Goal: Task Accomplishment & Management: Manage account settings

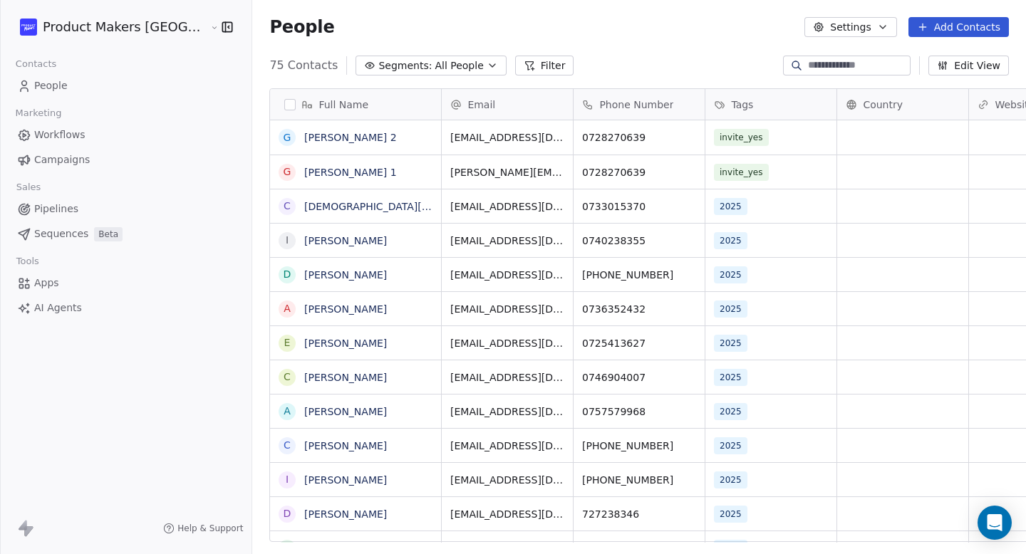
scroll to position [477, 818]
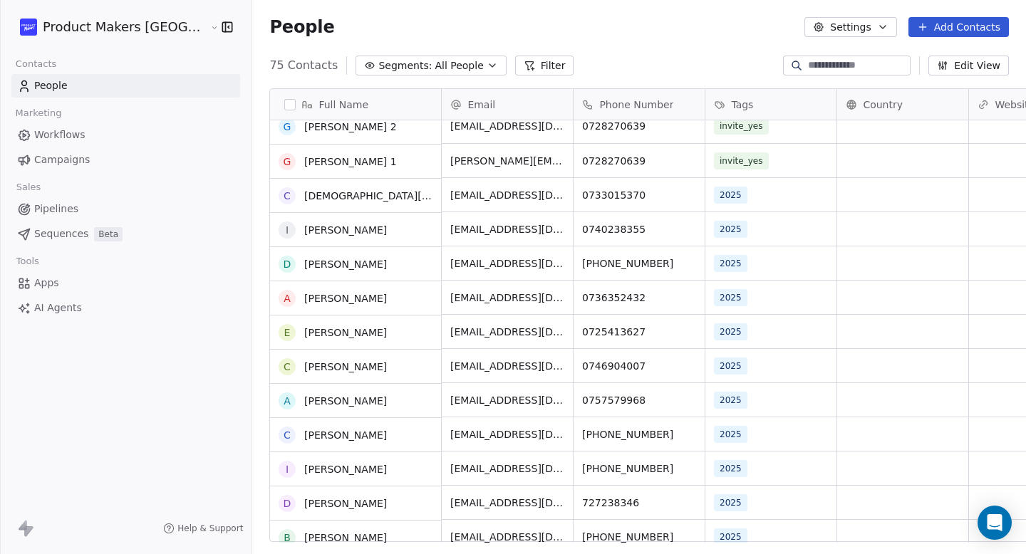
scroll to position [11, 0]
click at [59, 140] on span "Workflows" at bounding box center [59, 135] width 51 height 15
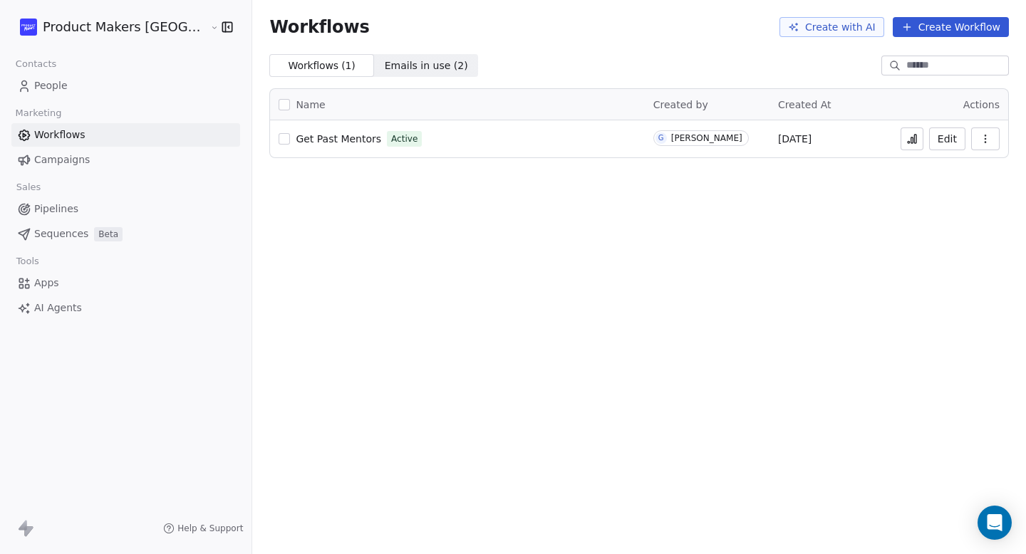
click at [447, 143] on div "Get Past Mentors Active" at bounding box center [457, 139] width 357 height 20
click at [296, 141] on span "Get Past Mentors" at bounding box center [338, 138] width 85 height 11
click at [279, 138] on button "button" at bounding box center [284, 138] width 11 height 11
click at [279, 140] on button "button" at bounding box center [284, 138] width 11 height 11
click at [989, 140] on icon "button" at bounding box center [985, 138] width 11 height 11
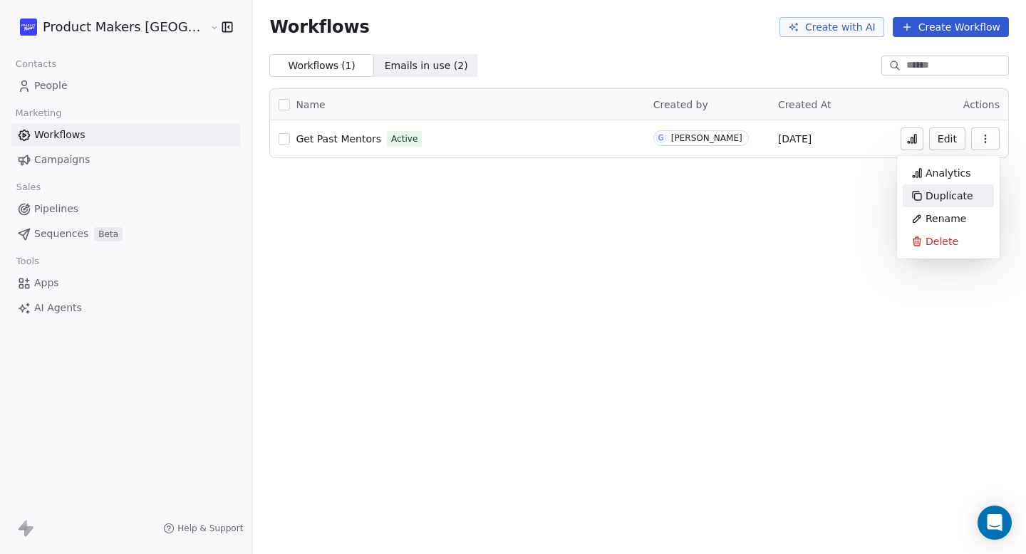
click at [957, 190] on span "Duplicate" at bounding box center [949, 196] width 48 height 14
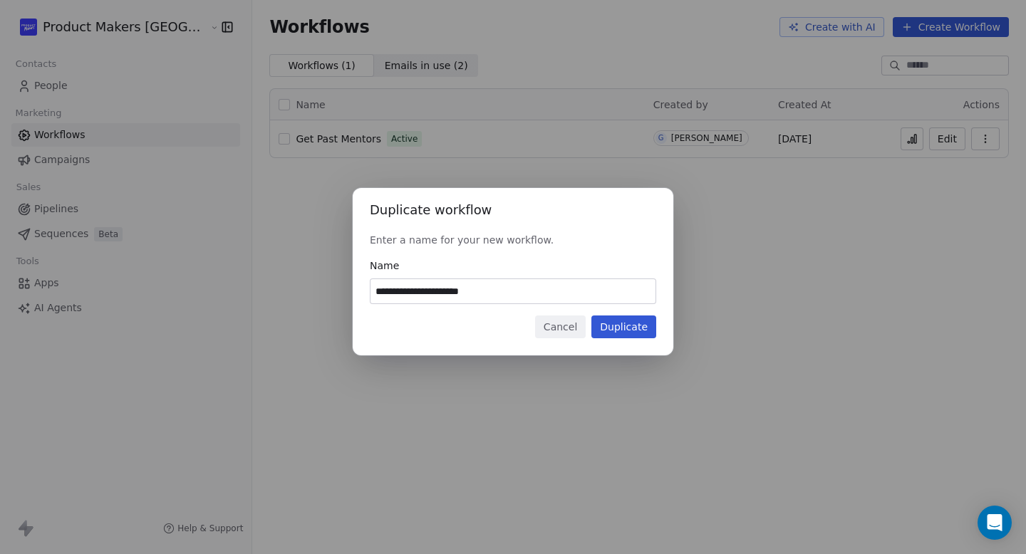
click at [636, 323] on button "Duplicate" at bounding box center [623, 327] width 65 height 23
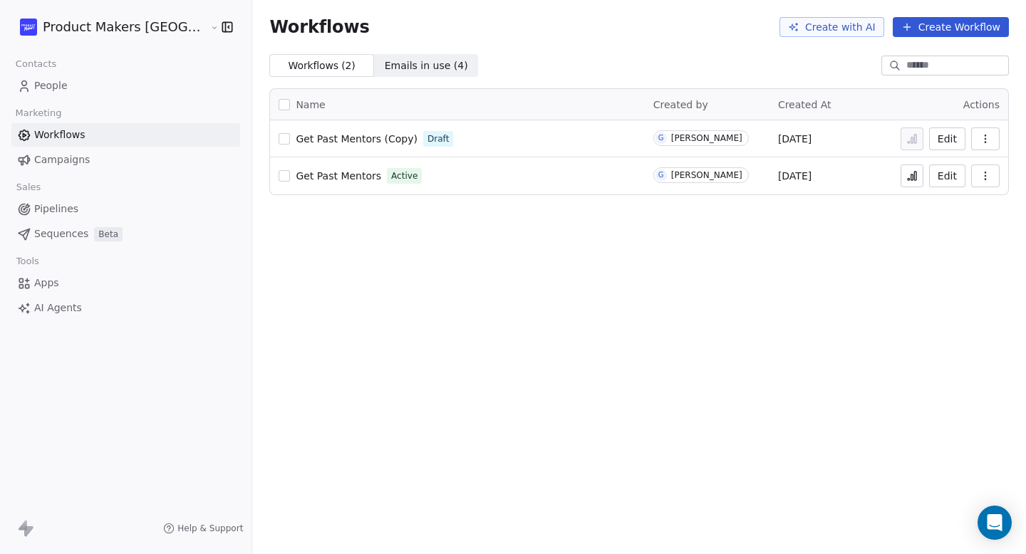
click at [297, 177] on span "Get Past Mentors" at bounding box center [338, 175] width 85 height 11
click at [41, 86] on span "People" at bounding box center [50, 85] width 33 height 15
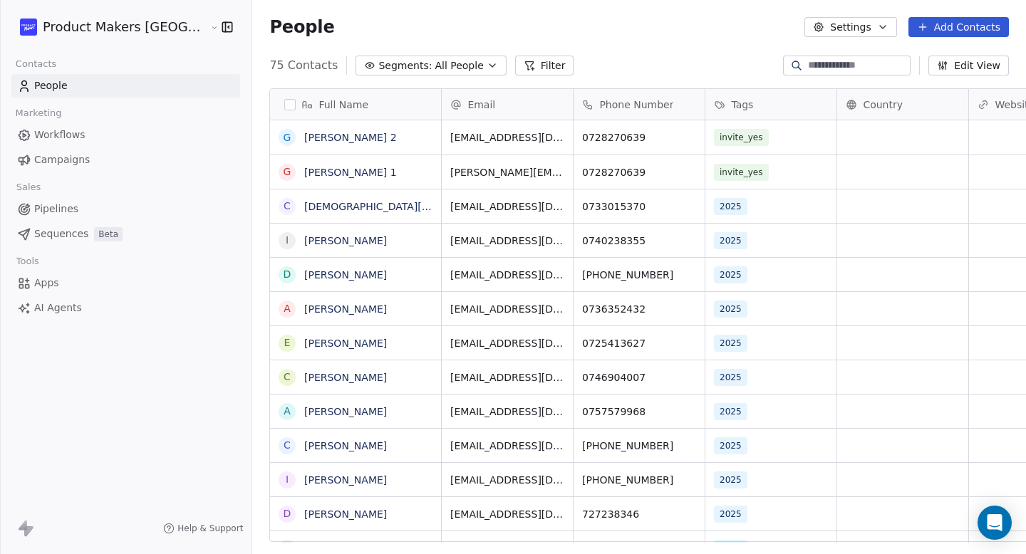
scroll to position [477, 818]
click at [737, 140] on div "invite_yes" at bounding box center [758, 137] width 87 height 17
click at [715, 137] on span "invite_yes" at bounding box center [742, 137] width 55 height 17
click at [724, 137] on div "invite_yes" at bounding box center [758, 137] width 87 height 17
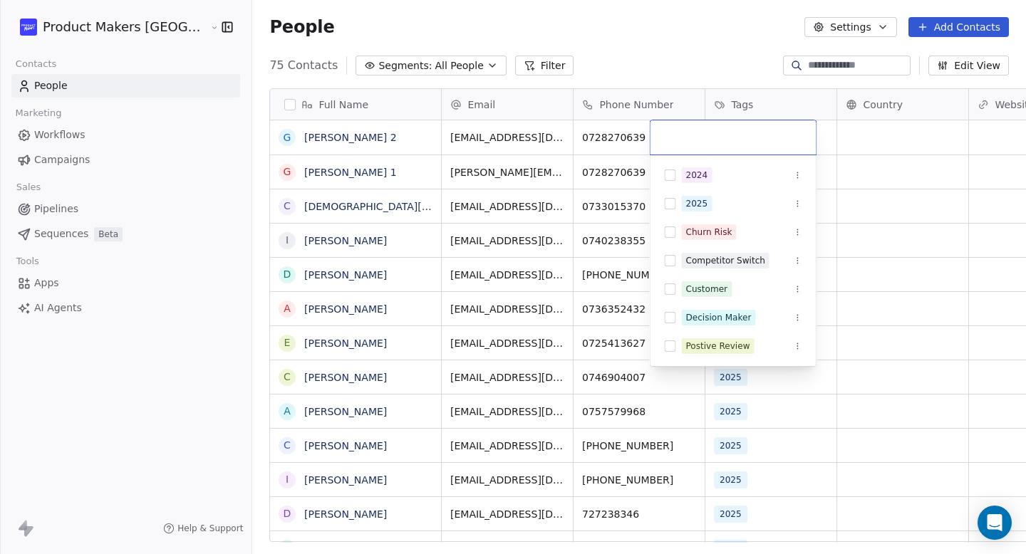
click at [715, 48] on html "Product Makers Romania Contacts People Marketing Workflows Campaigns Sales Pipe…" at bounding box center [513, 277] width 1026 height 554
click at [702, 83] on html "Product Makers Romania Contacts People Marketing Workflows Campaigns Sales Pipe…" at bounding box center [513, 277] width 1026 height 554
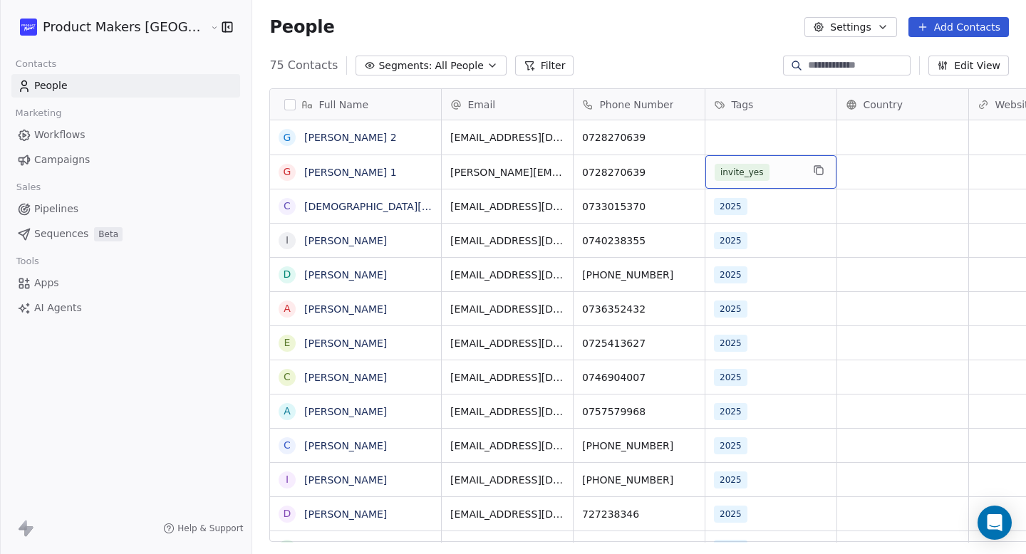
click at [728, 167] on div "invite_yes" at bounding box center [758, 172] width 87 height 17
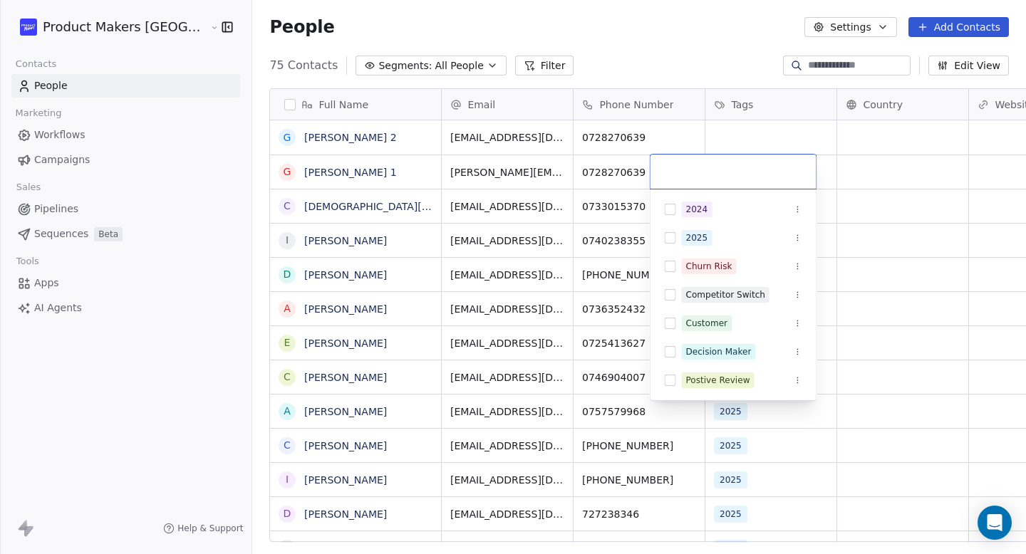
click at [674, 41] on html "Product Makers Romania Contacts People Marketing Workflows Campaigns Sales Pipe…" at bounding box center [513, 277] width 1026 height 554
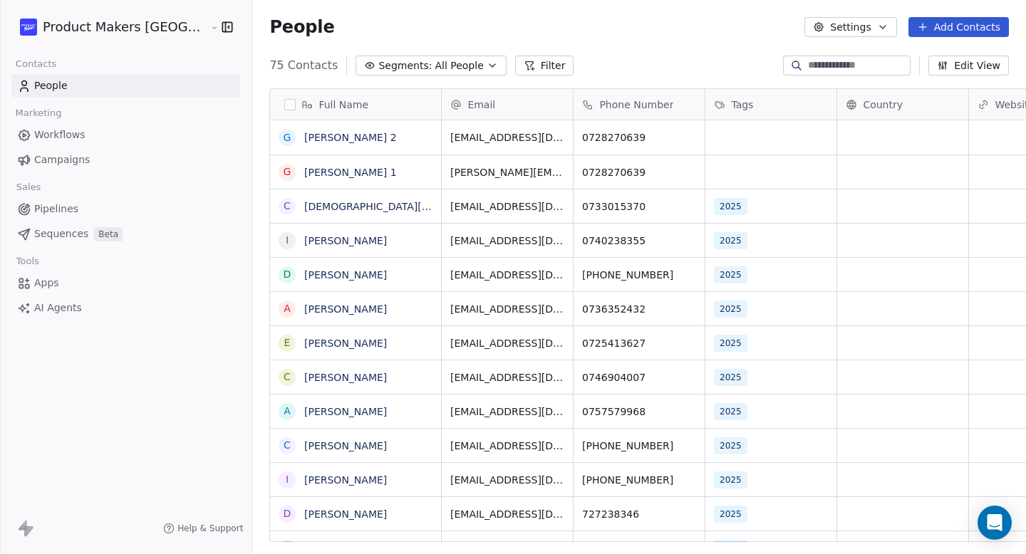
click at [68, 138] on span "Workflows" at bounding box center [59, 135] width 51 height 15
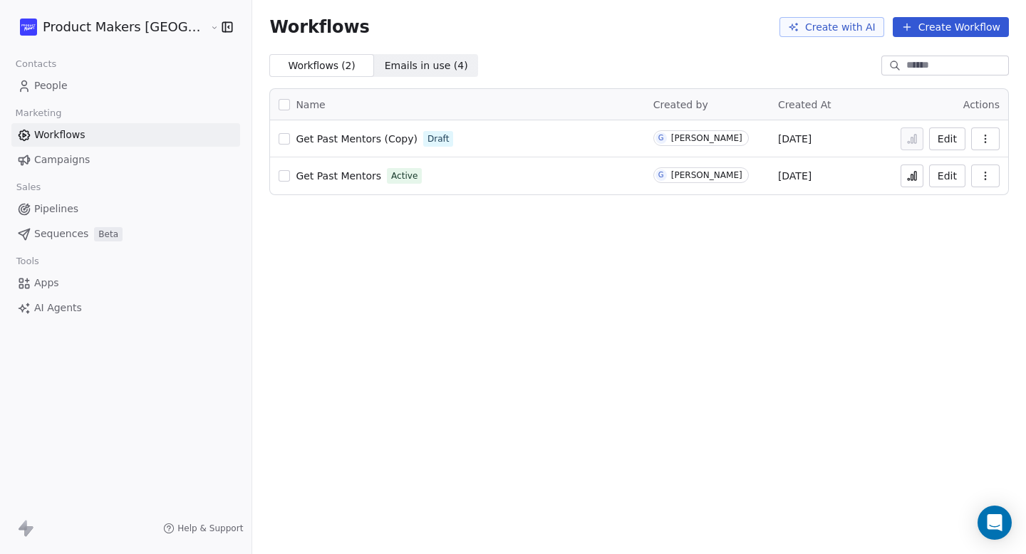
click at [299, 175] on span "Get Past Mentors" at bounding box center [338, 175] width 85 height 11
click at [54, 85] on span "People" at bounding box center [50, 85] width 33 height 15
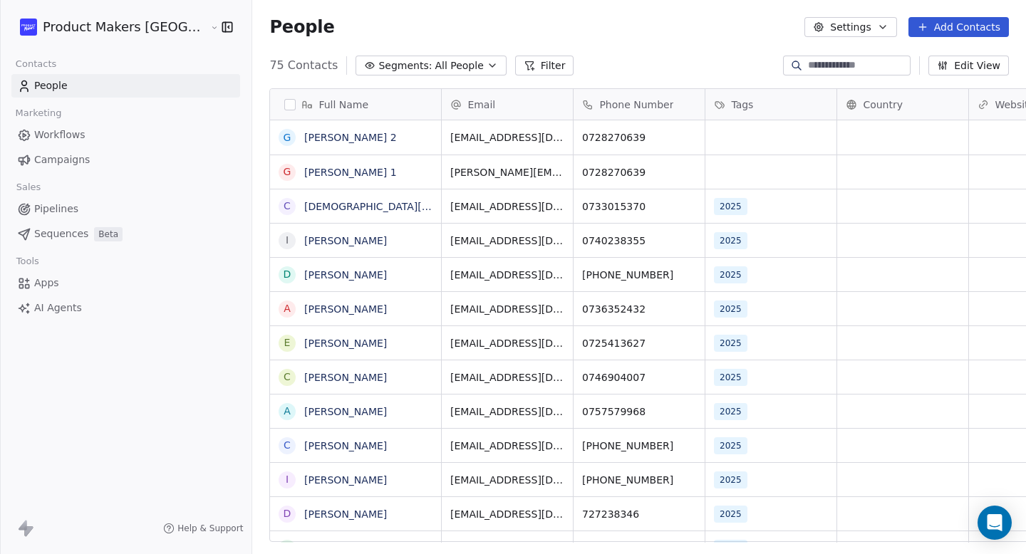
scroll to position [477, 818]
click at [705, 141] on div "grid" at bounding box center [770, 137] width 131 height 34
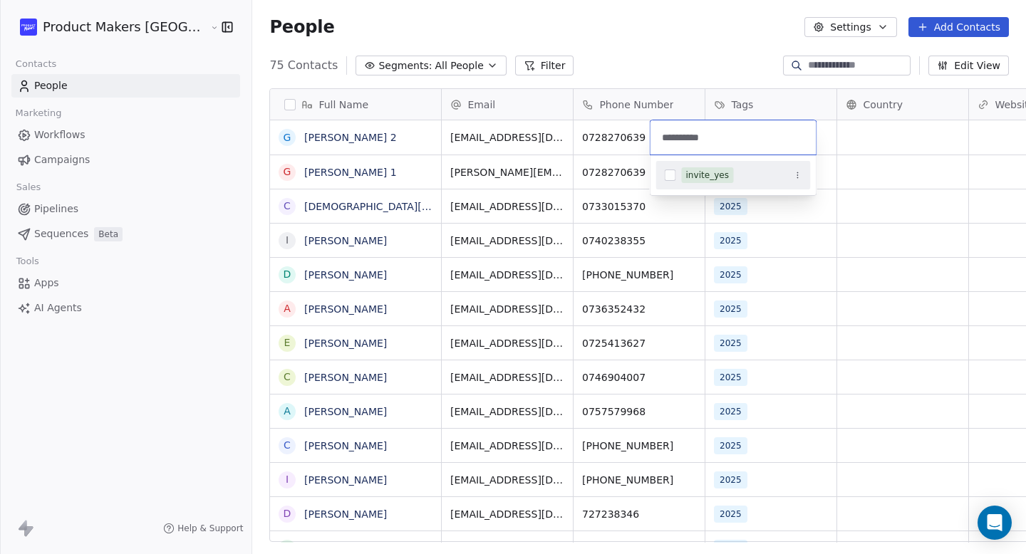
type input "**********"
click at [670, 173] on button "Suggestions" at bounding box center [670, 175] width 11 height 11
click at [863, 219] on html "Product Makers [GEOGRAPHIC_DATA] Contacts People Marketing Workflows Campaigns …" at bounding box center [513, 277] width 1026 height 554
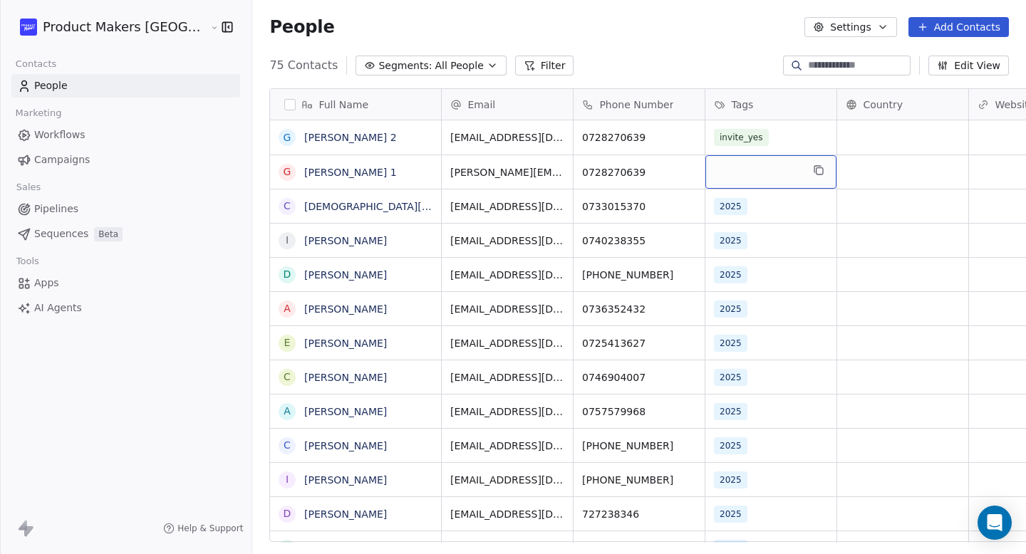
click at [717, 173] on div "grid" at bounding box center [770, 171] width 131 height 33
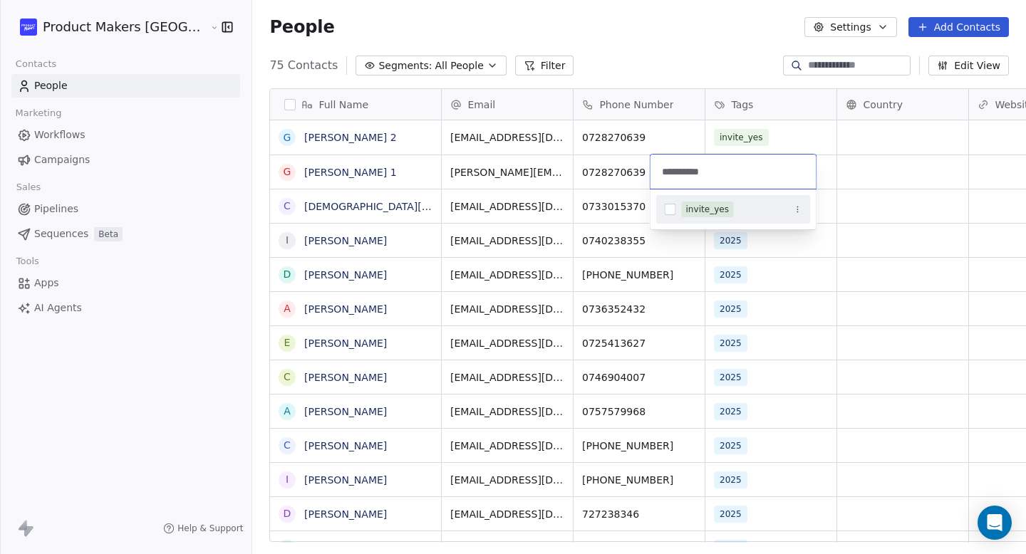
type input "**********"
click at [669, 209] on button "Suggestions" at bounding box center [670, 209] width 11 height 11
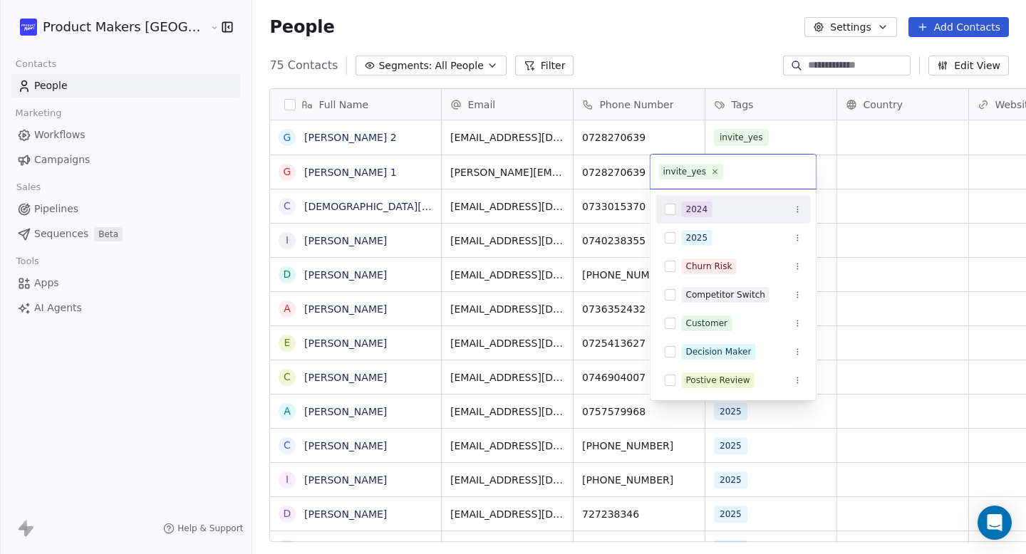
click at [741, 59] on html "Product Makers [GEOGRAPHIC_DATA] Contacts People Marketing Workflows Campaigns …" at bounding box center [513, 277] width 1026 height 554
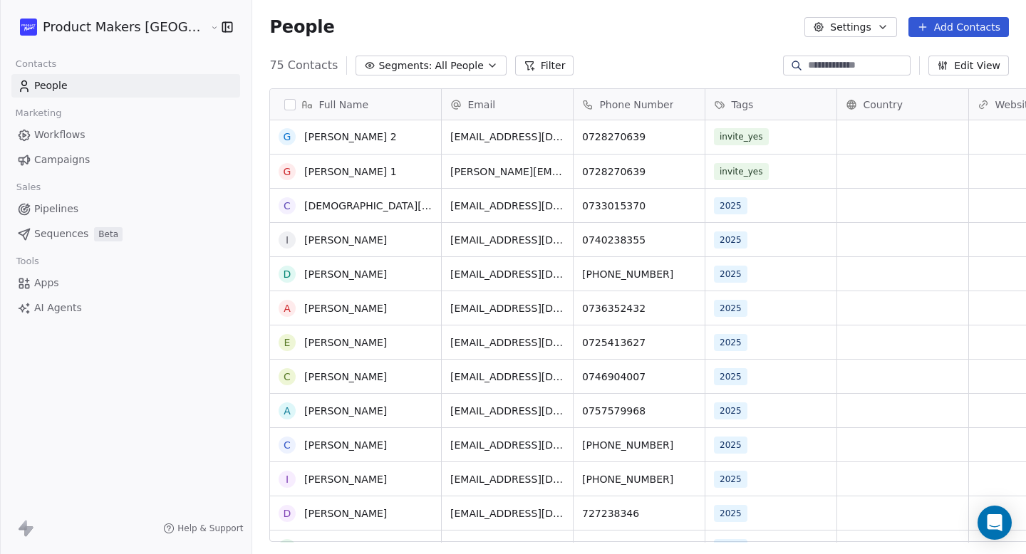
scroll to position [0, 0]
click at [702, 16] on div "People Settings Add Contacts" at bounding box center [639, 27] width 774 height 54
